Goal: Information Seeking & Learning: Learn about a topic

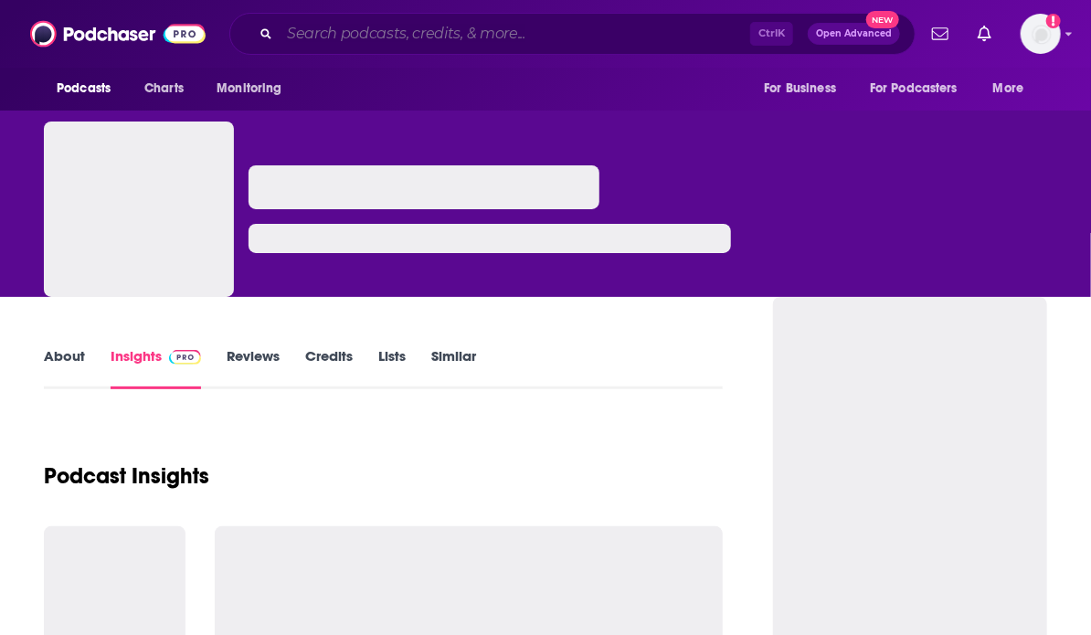
click at [329, 38] on input "Search podcasts, credits, & more..." at bounding box center [515, 33] width 471 height 29
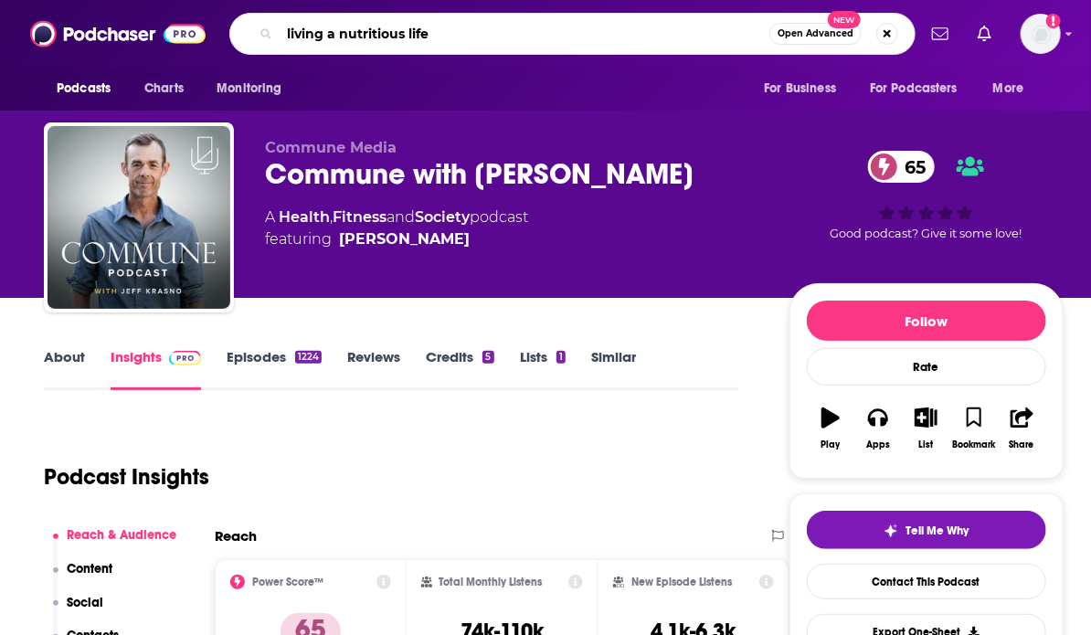
type input "living a nutritious life"
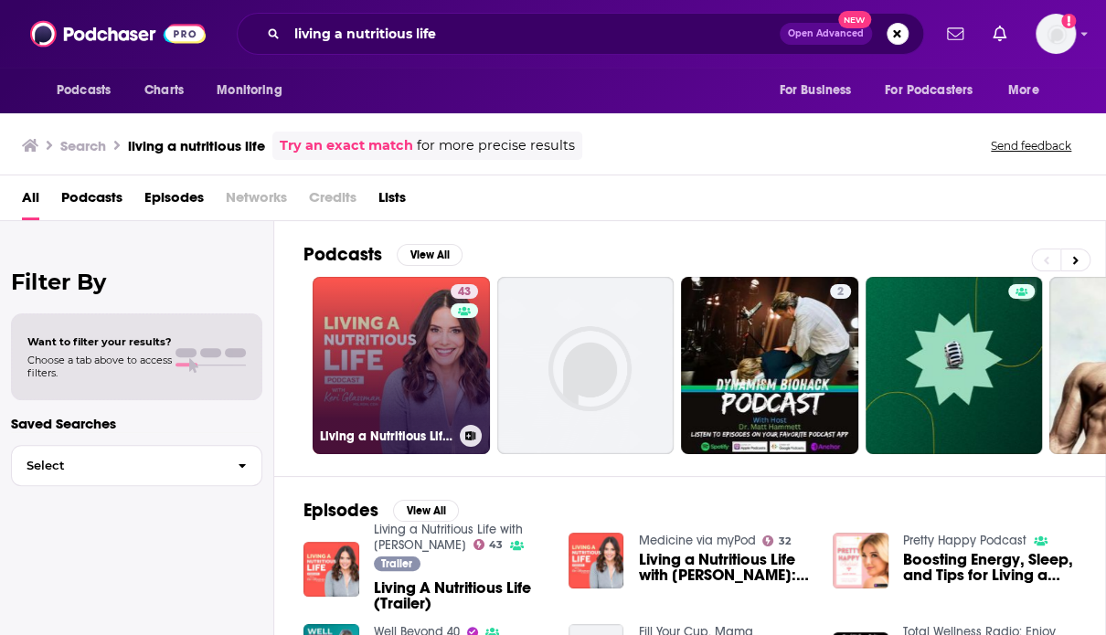
click at [388, 363] on link "43 Living a Nutritious Life with [PERSON_NAME]" at bounding box center [401, 365] width 177 height 177
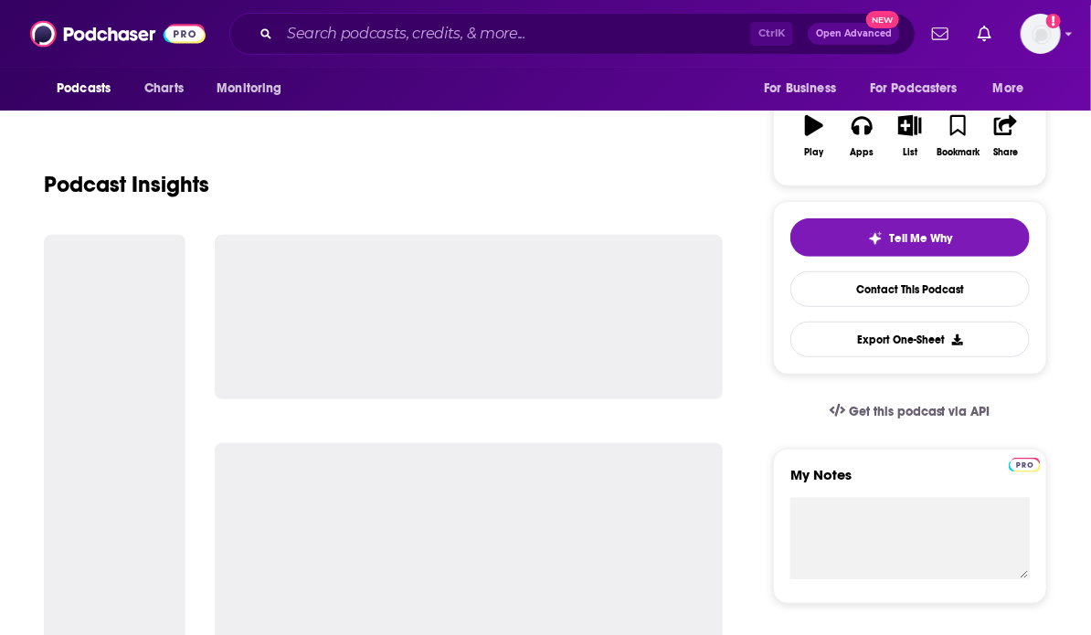
scroll to position [313, 0]
